Goal: Task Accomplishment & Management: Manage account settings

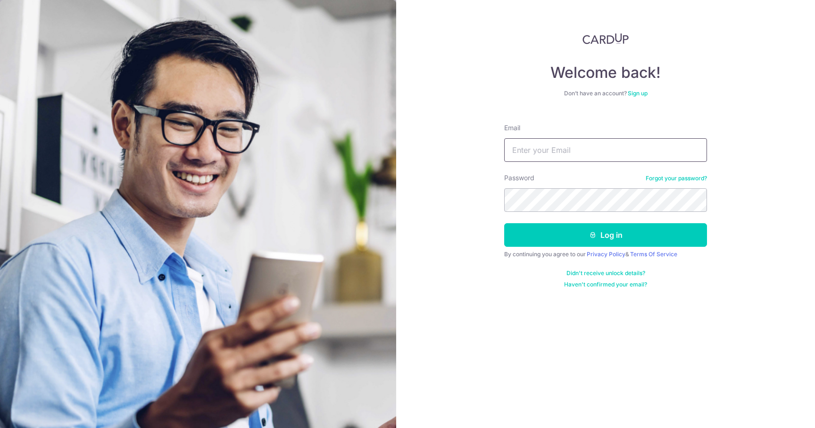
type input "jtmh@hotmail.com"
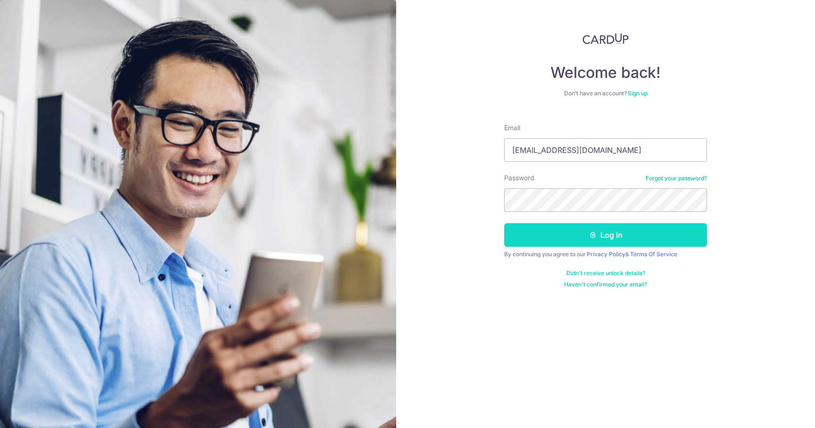
click at [545, 235] on button "Log in" at bounding box center [605, 235] width 203 height 24
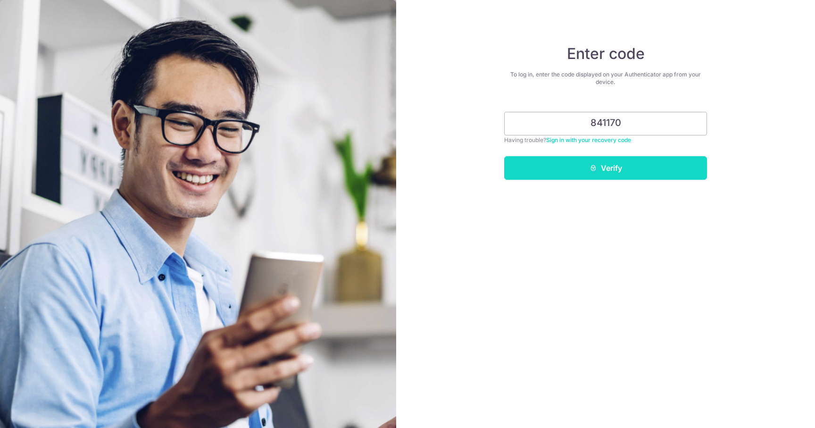
type input "841170"
click at [578, 167] on button "Verify" at bounding box center [605, 168] width 203 height 24
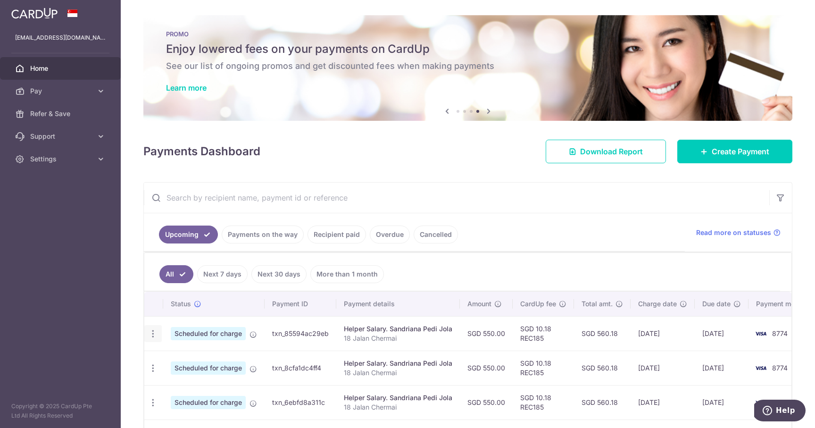
click at [153, 333] on icon "button" at bounding box center [153, 334] width 10 height 10
click at [167, 360] on link "Update payment" at bounding box center [194, 359] width 98 height 23
radio input "true"
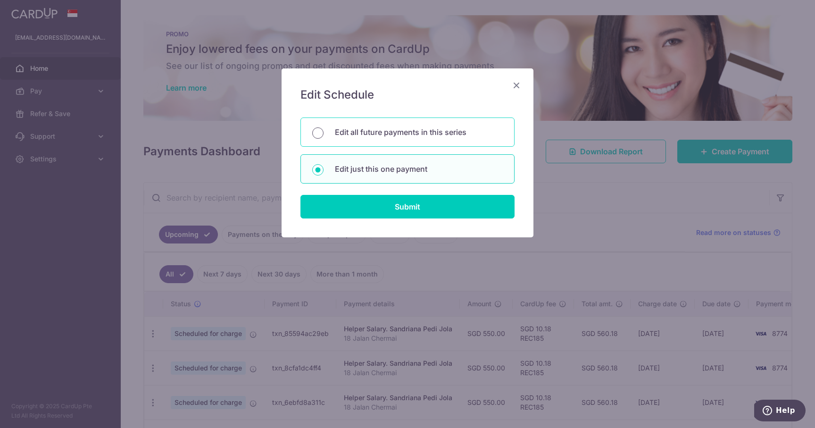
click at [322, 132] on input "Edit all future payments in this series" at bounding box center [317, 132] width 11 height 11
radio input "true"
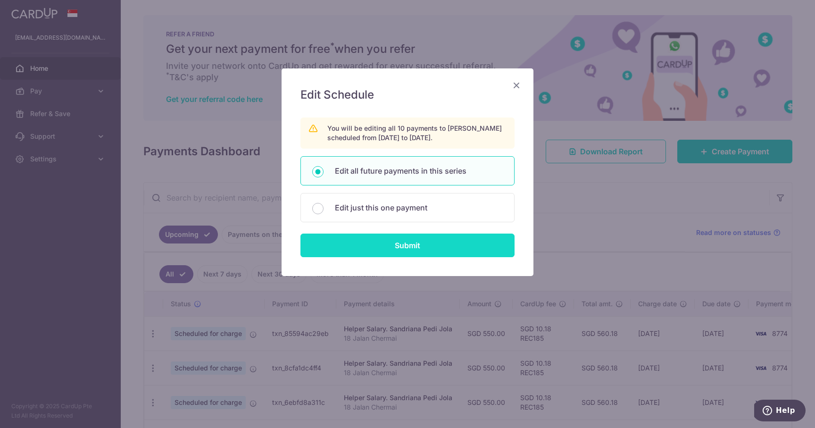
click at [349, 248] on input "Submit" at bounding box center [407, 245] width 214 height 24
radio input "true"
type input "550.00"
type input "18 Jalan Chermai"
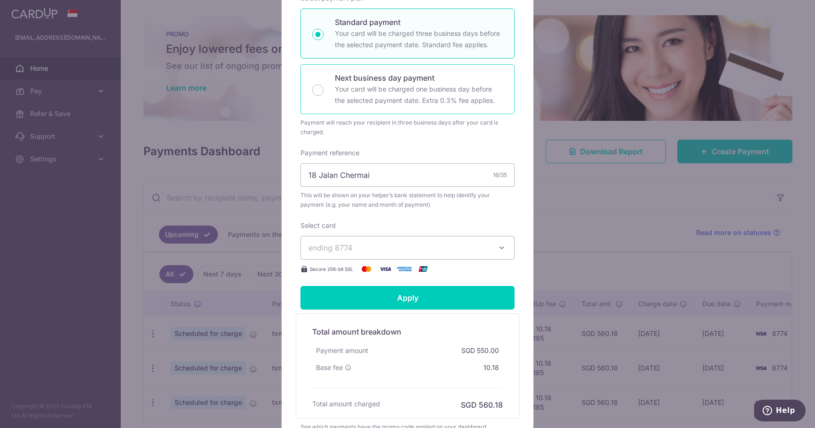
scroll to position [193, 0]
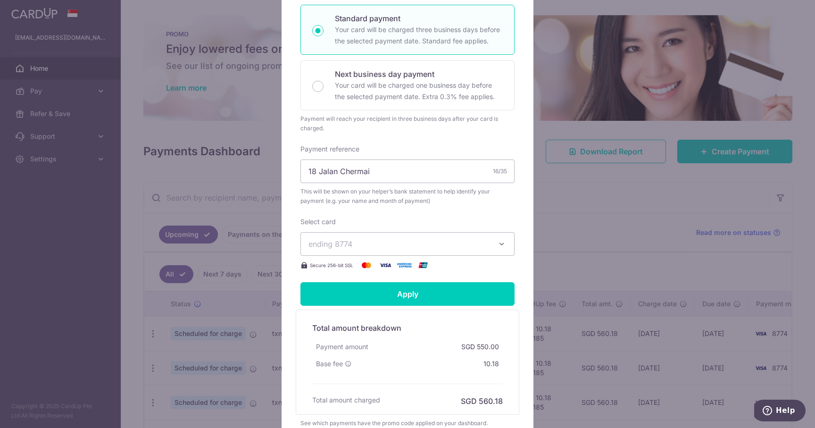
click at [402, 244] on span "ending 8774" at bounding box center [398, 243] width 181 height 11
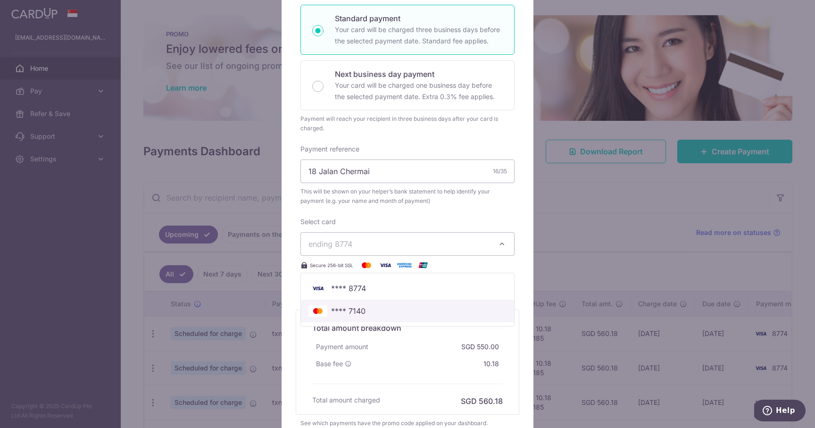
click at [351, 313] on span "**** 7140" at bounding box center [348, 310] width 34 height 11
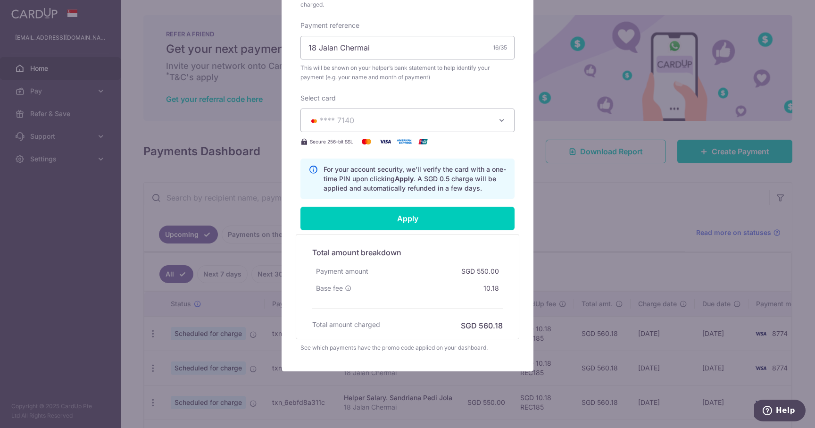
scroll to position [317, 0]
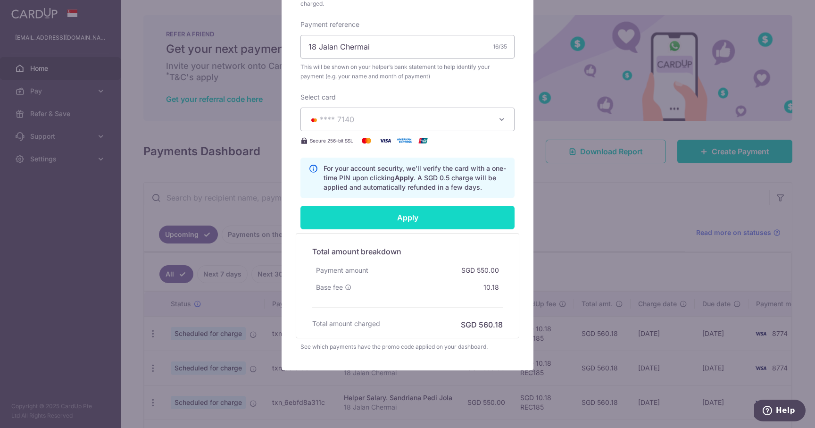
click at [442, 219] on input "Apply" at bounding box center [407, 218] width 214 height 24
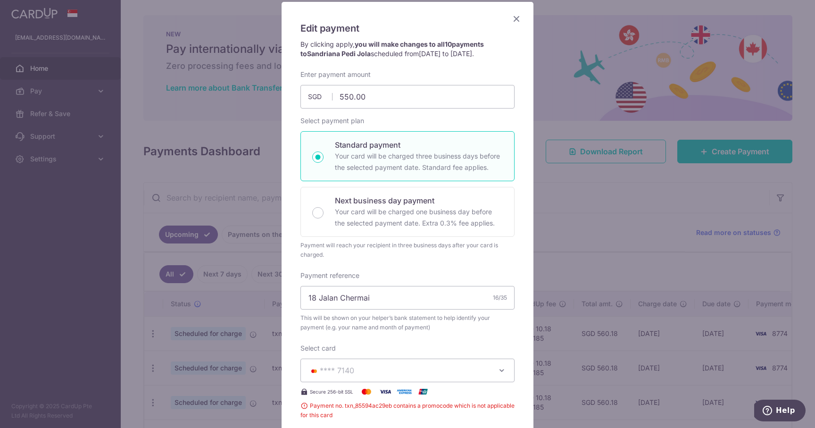
scroll to position [0, 0]
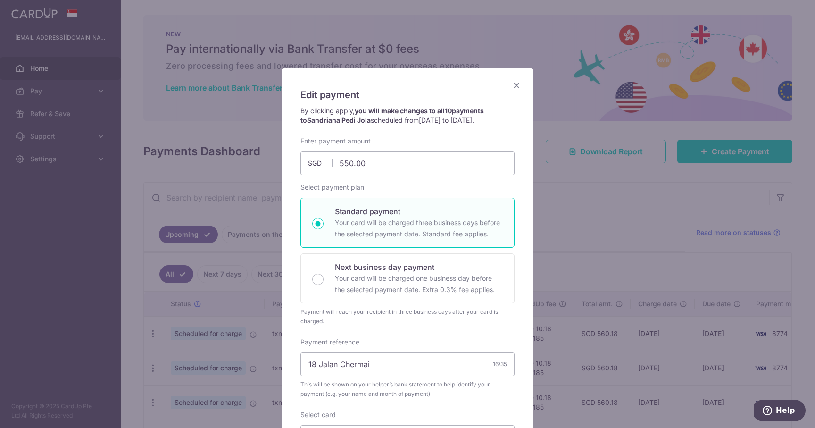
click at [514, 82] on icon "Close" at bounding box center [516, 85] width 11 height 12
